Goal: Information Seeking & Learning: Learn about a topic

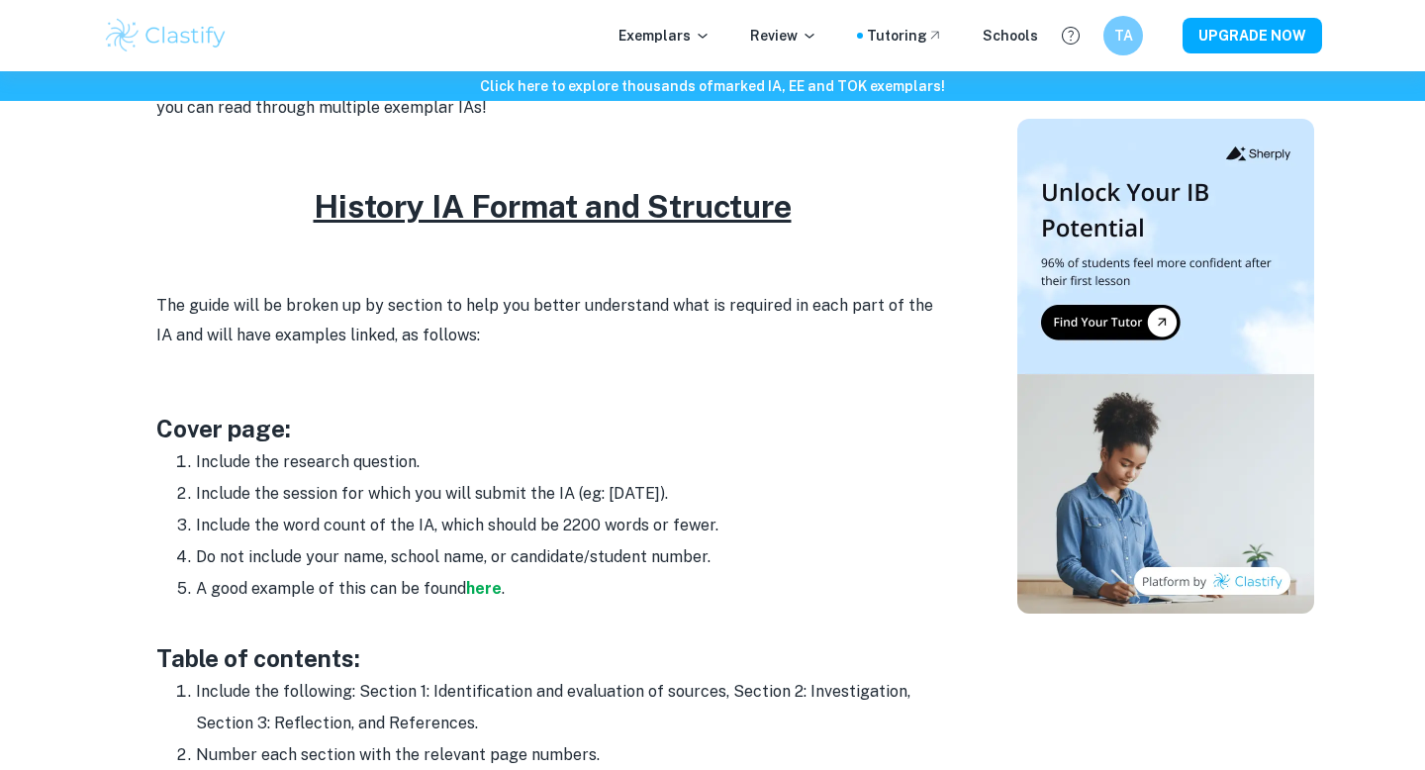
scroll to position [864, 0]
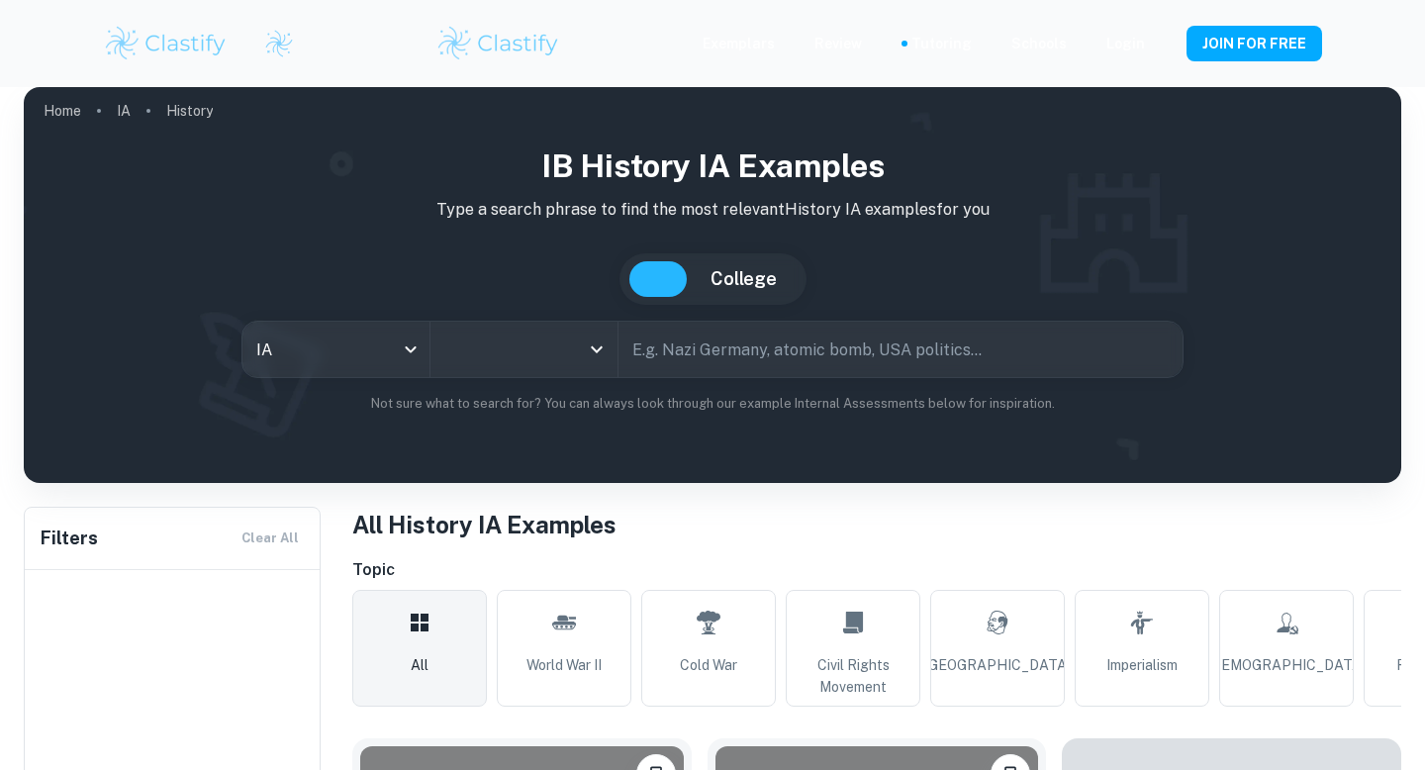
type input "History"
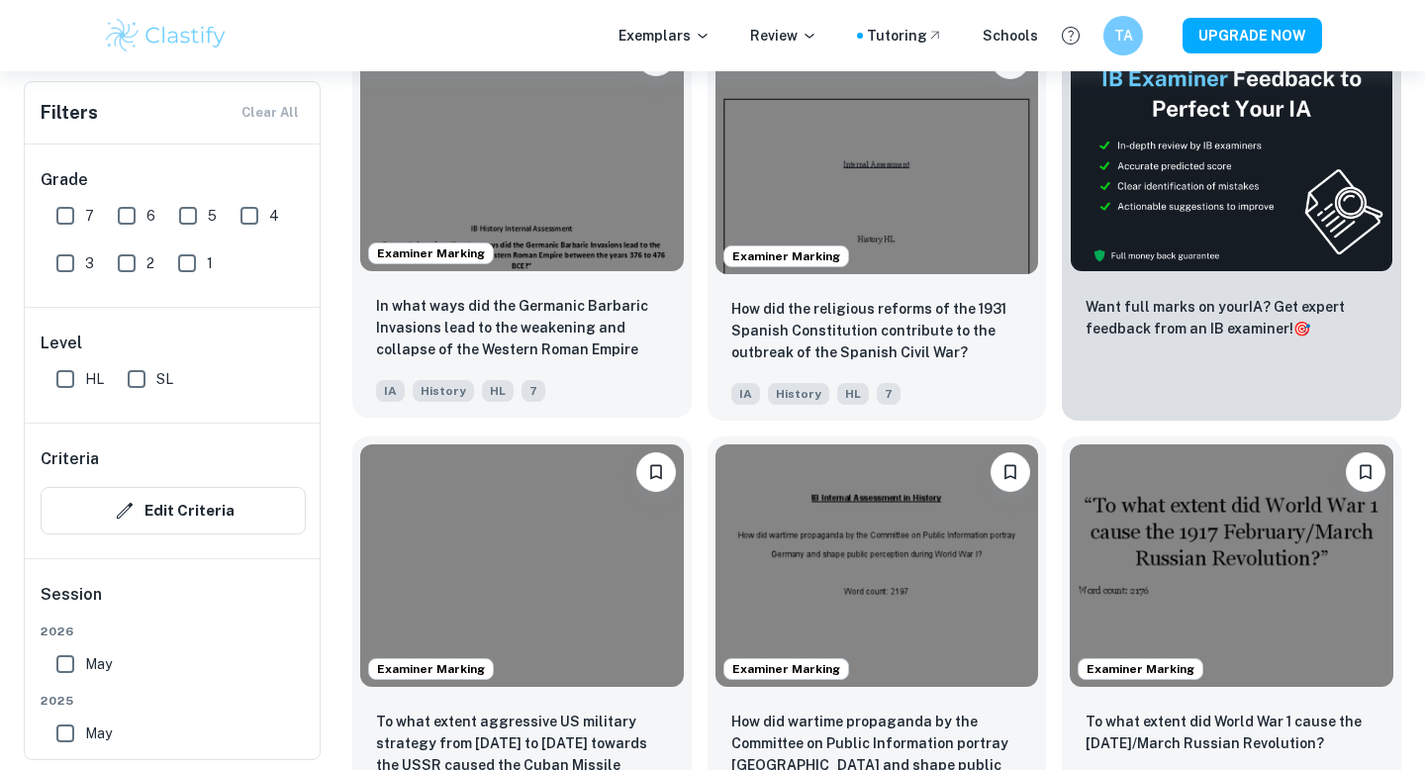
scroll to position [671, 0]
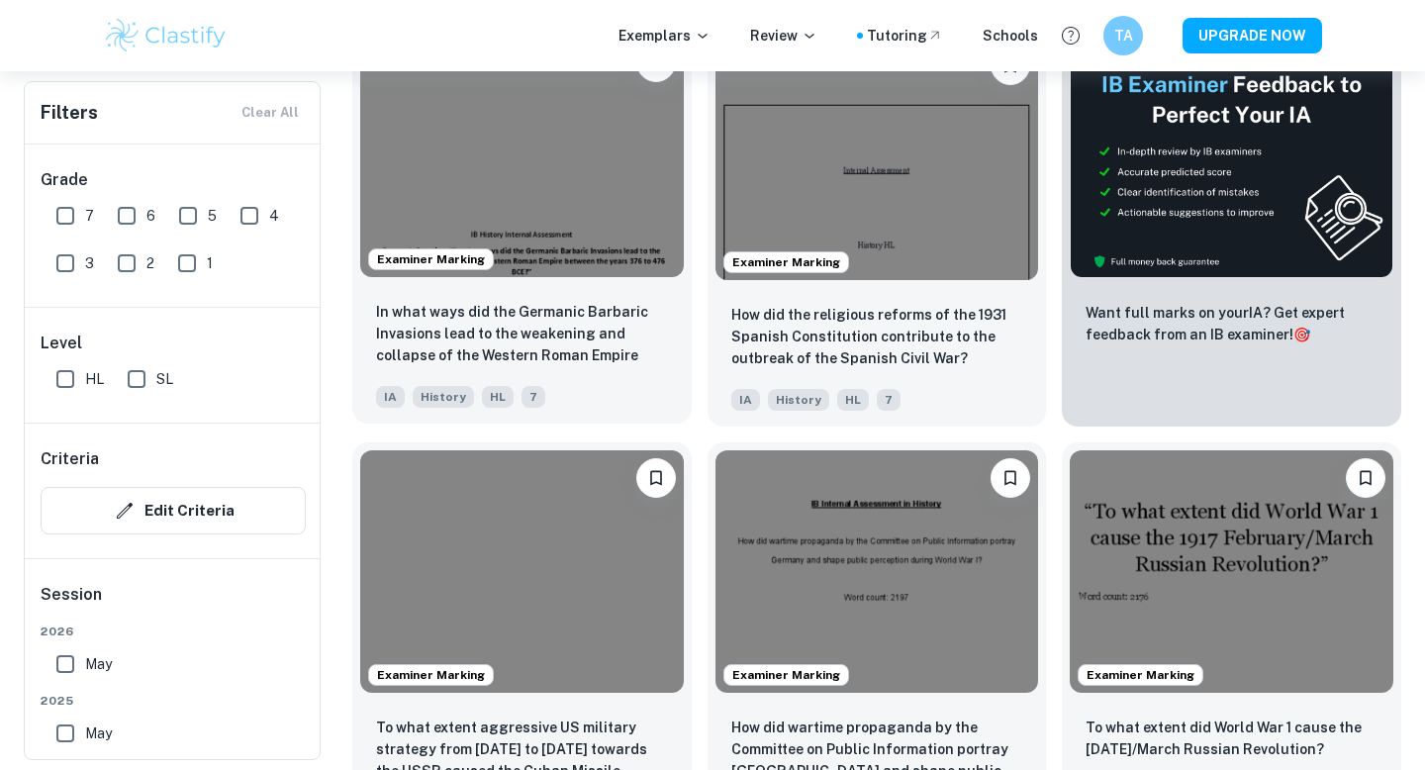
click at [518, 203] on img at bounding box center [521, 156] width 323 height 242
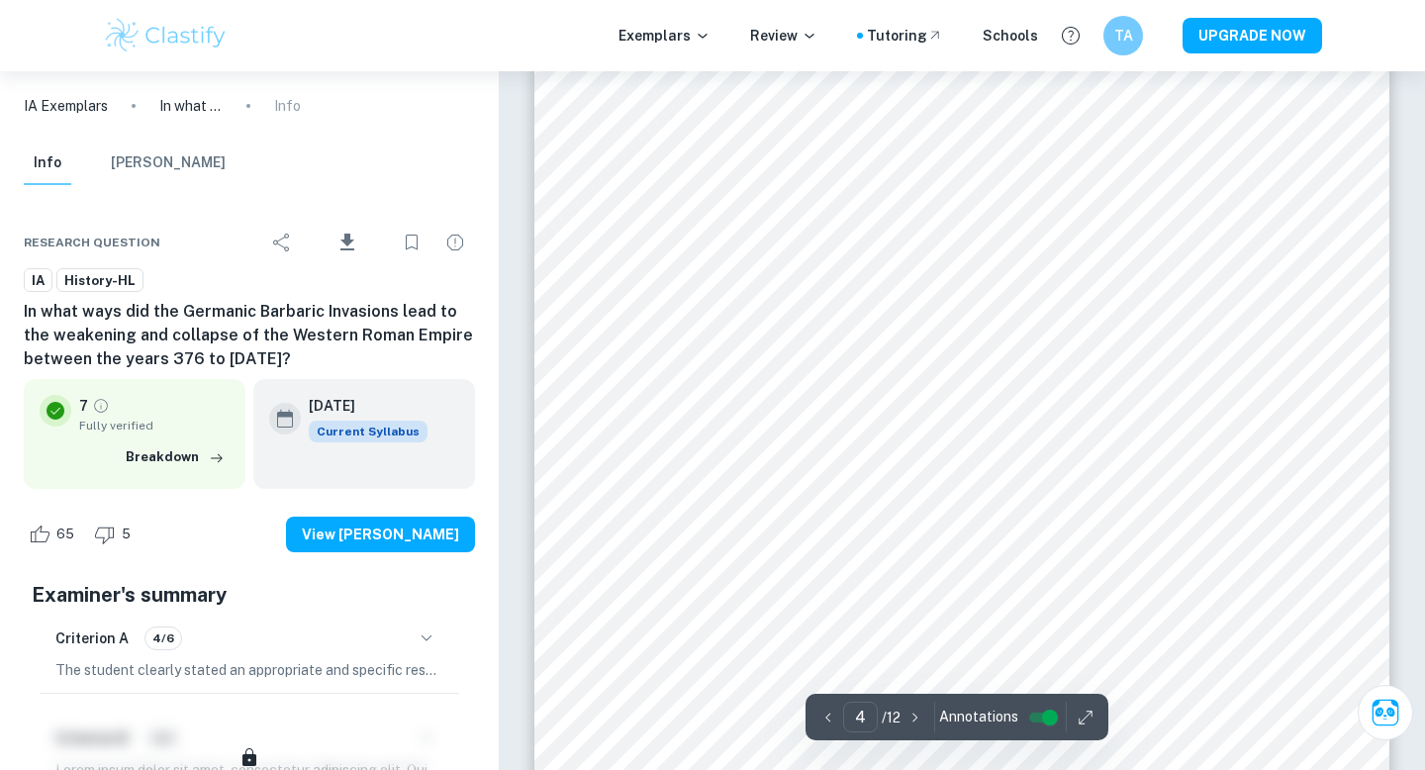
scroll to position [4403, 0]
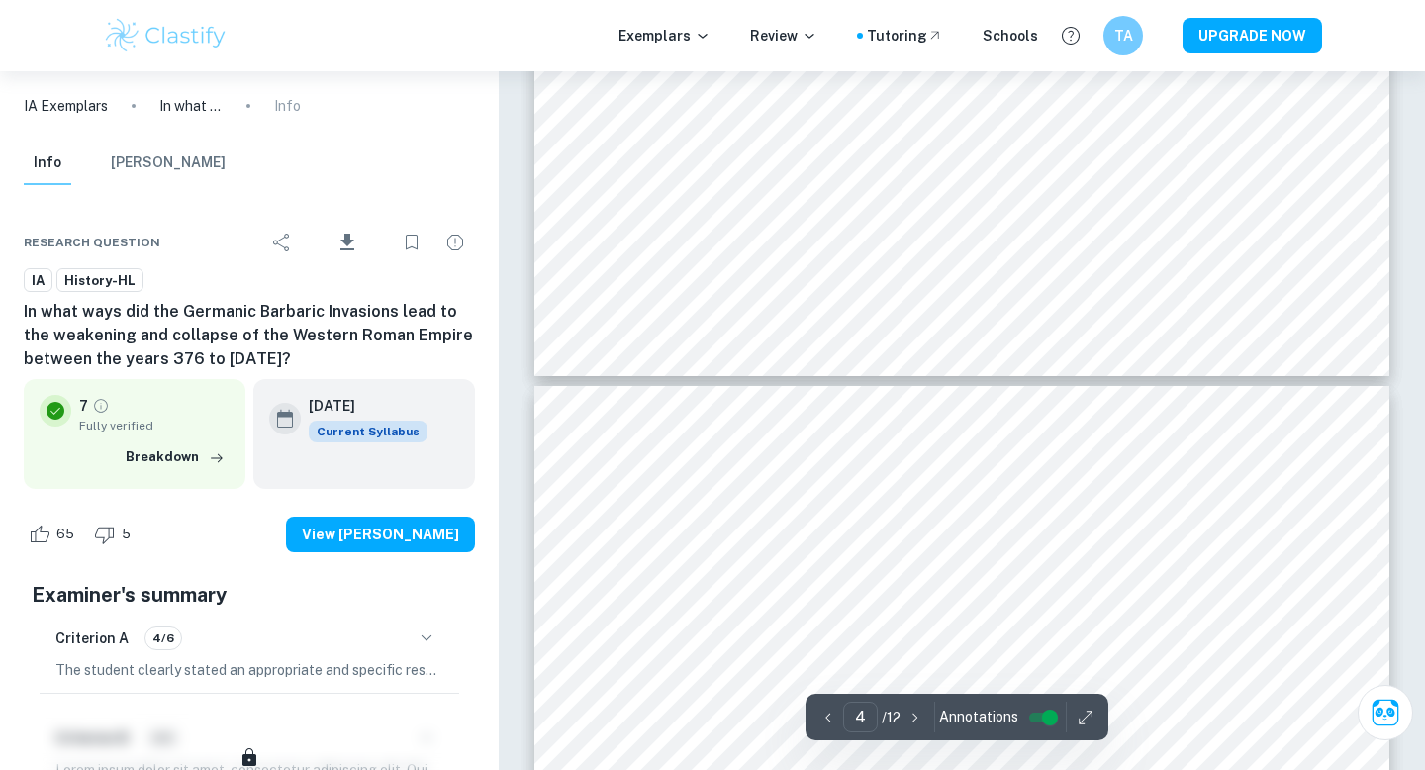
type input "3"
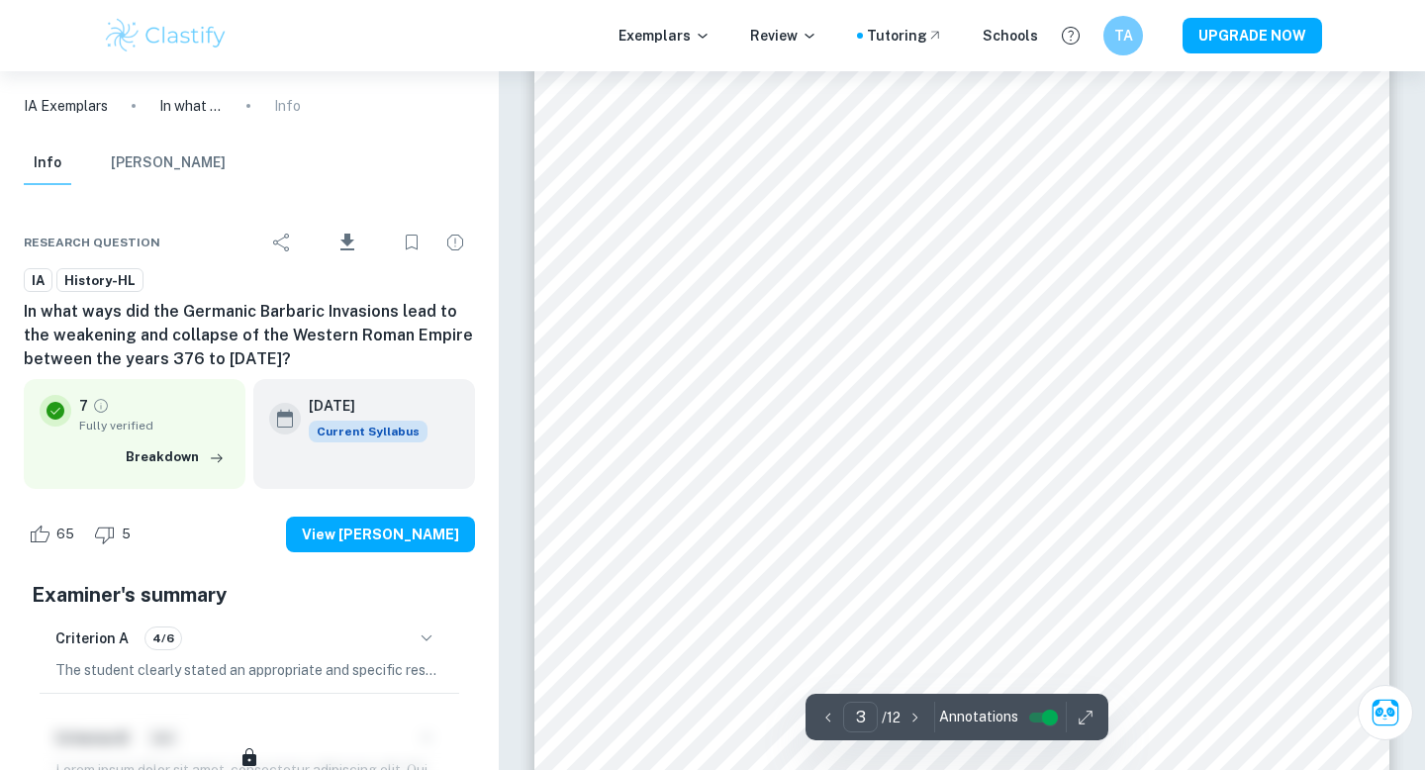
scroll to position [2827, 0]
